Goal: Go to known website: Access a specific website the user already knows

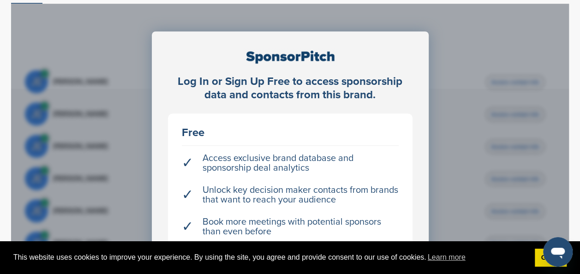
scroll to position [371, 0]
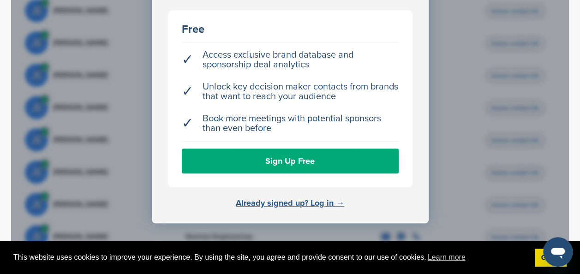
click at [271, 198] on link "Already signed up? Log in →" at bounding box center [290, 203] width 108 height 10
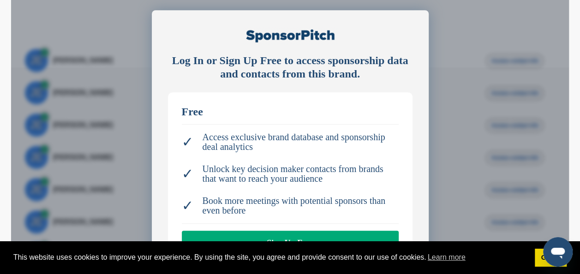
scroll to position [289, 0]
